Goal: Transaction & Acquisition: Book appointment/travel/reservation

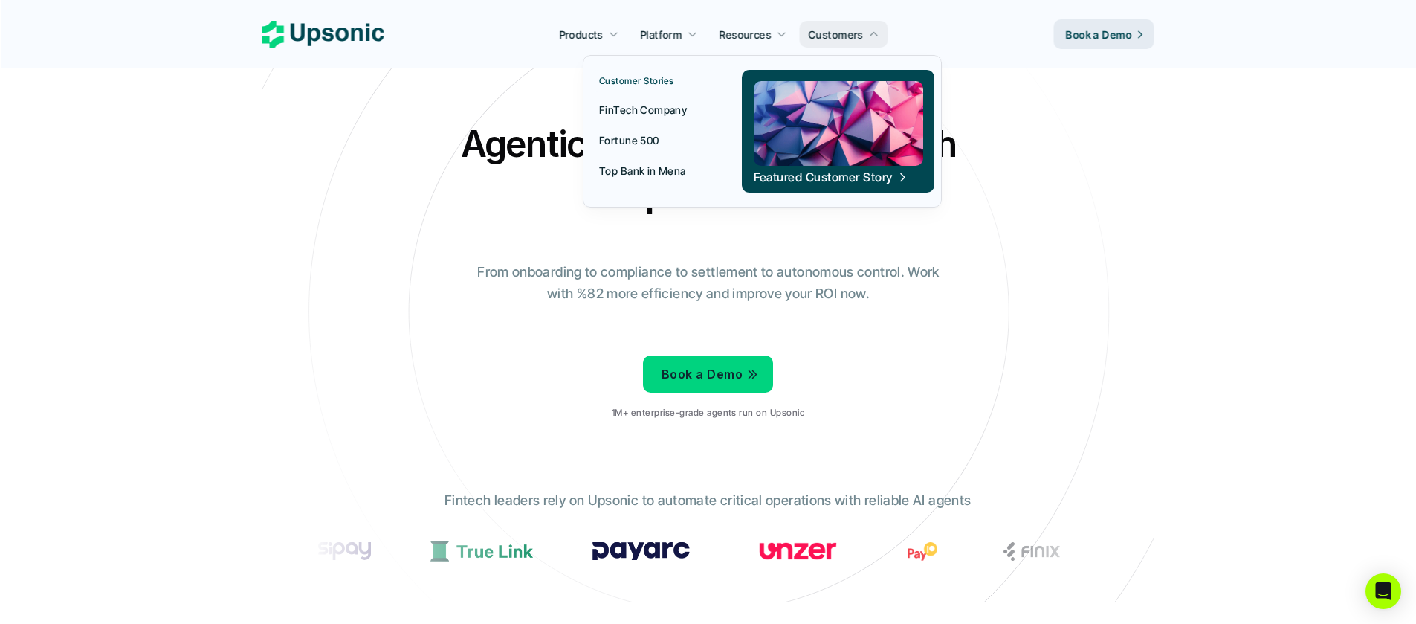
click at [855, 158] on img at bounding box center [838, 123] width 169 height 85
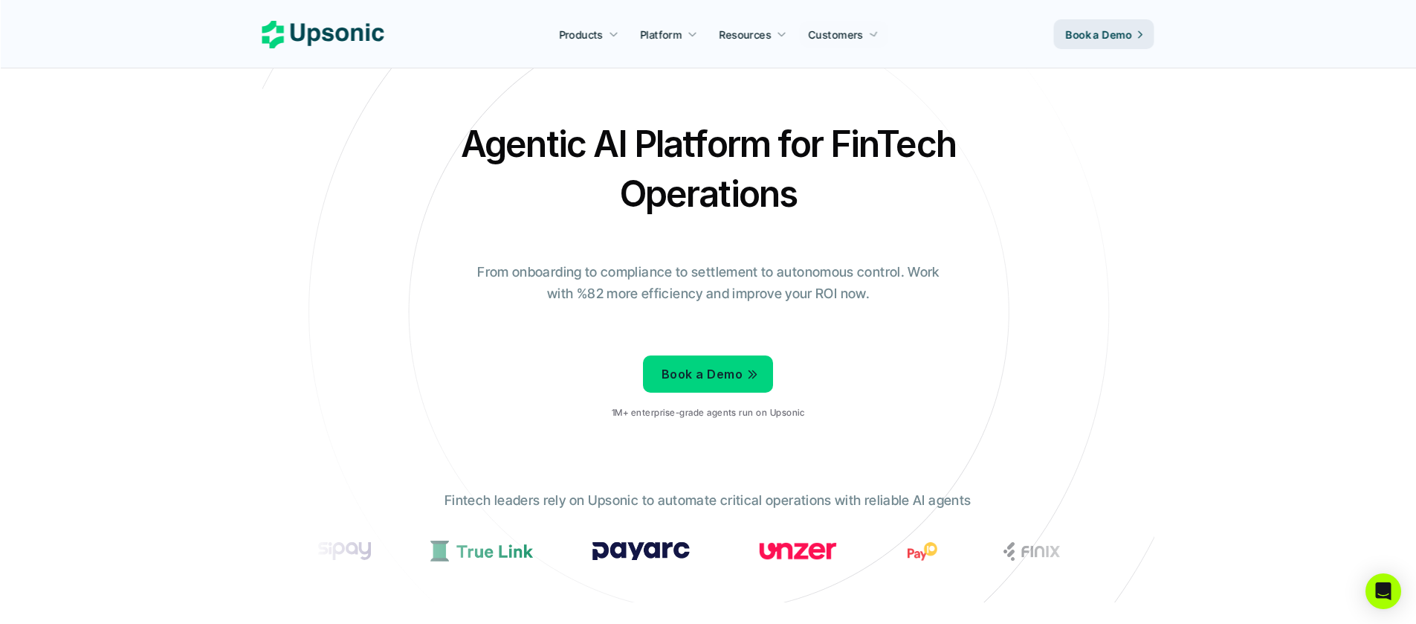
click at [1087, 30] on p "Book a Demo" at bounding box center [1099, 35] width 66 height 16
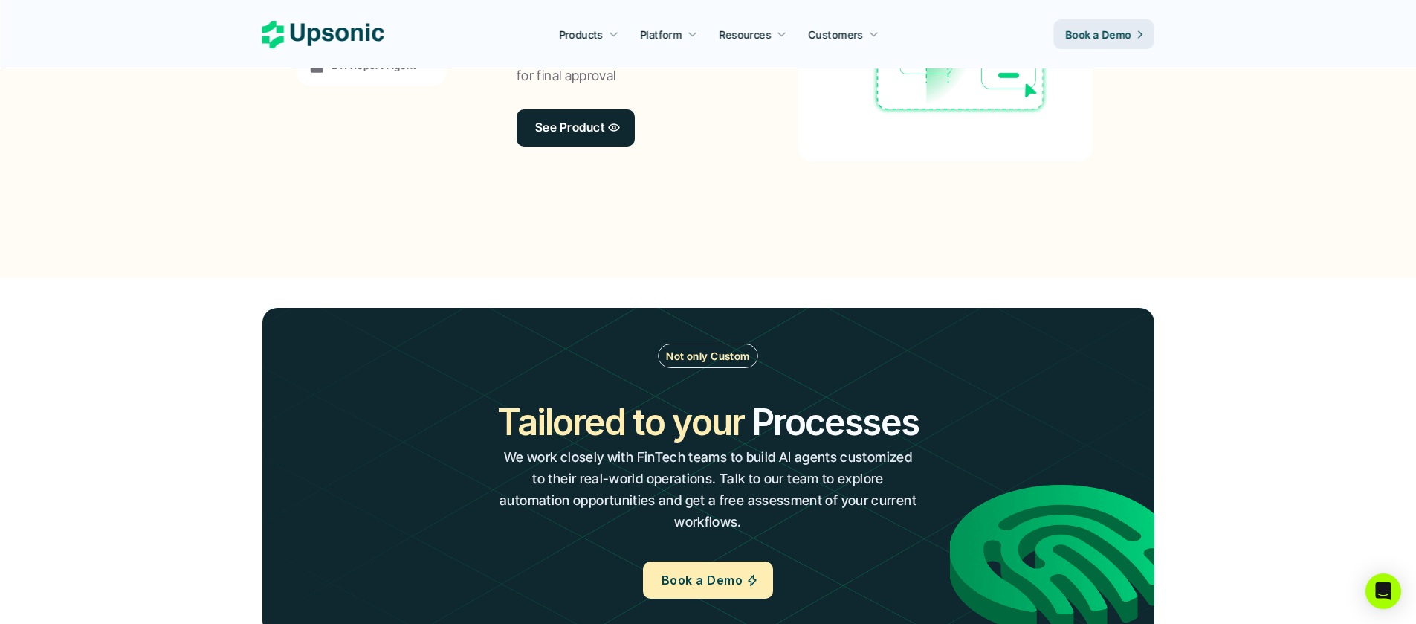
scroll to position [1128, 0]
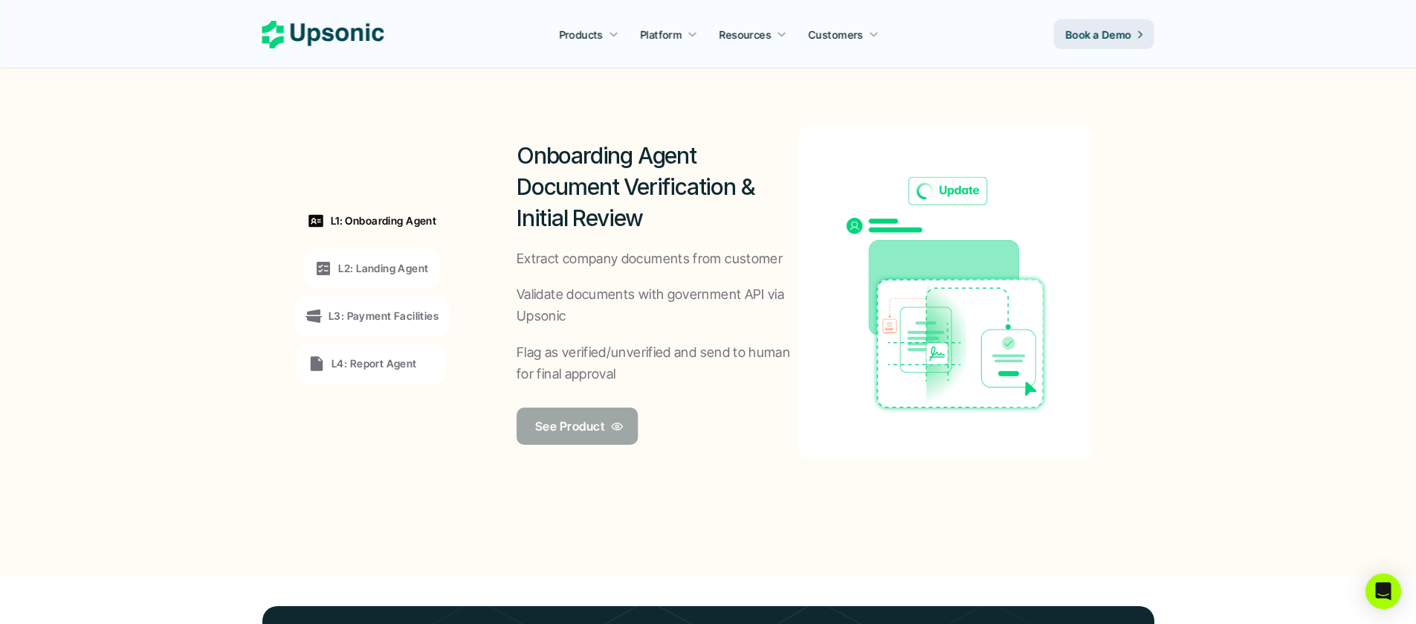
click at [592, 424] on p "See Product" at bounding box center [569, 426] width 69 height 22
